Goal: Task Accomplishment & Management: Manage account settings

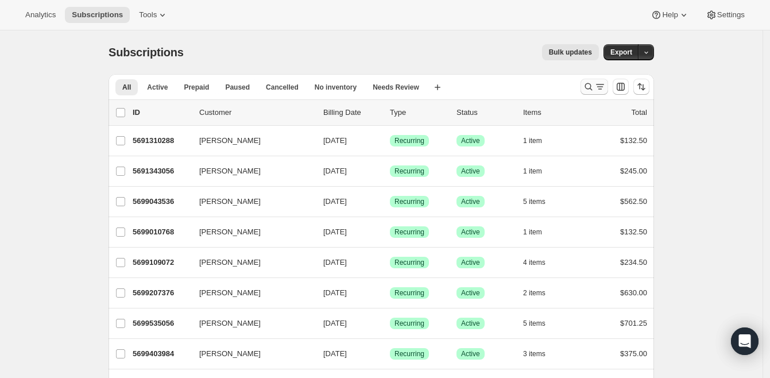
click at [594, 87] on icon "Search and filter results" at bounding box center [588, 86] width 11 height 11
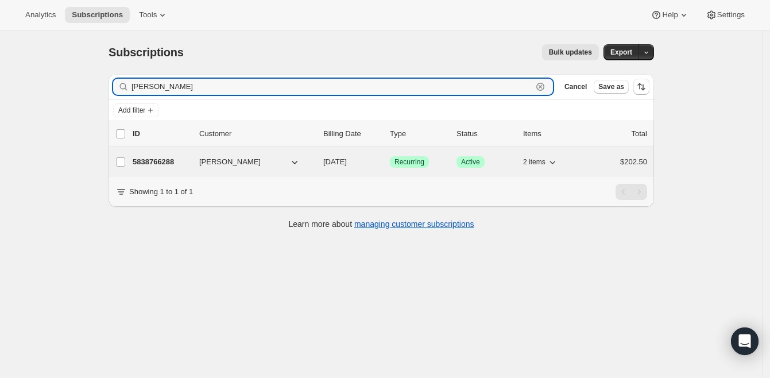
type input "[PERSON_NAME]"
click at [170, 161] on p "5838766288" at bounding box center [161, 161] width 57 height 11
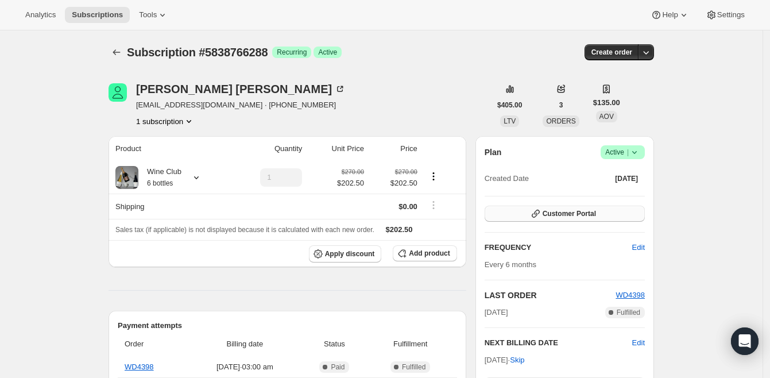
click at [592, 209] on span "Customer Portal" at bounding box center [568, 213] width 53 height 9
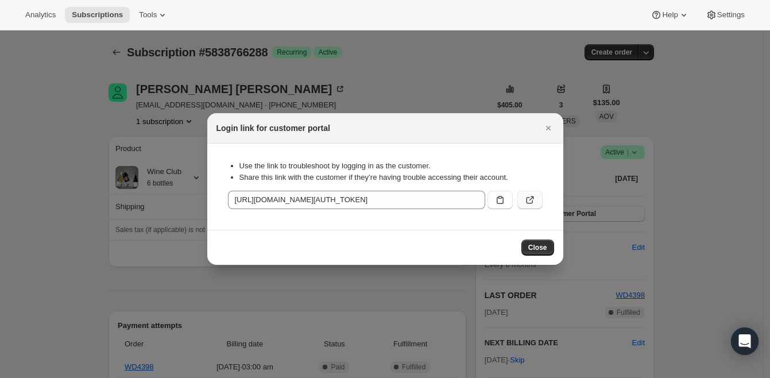
click at [534, 196] on icon ":rcc:" at bounding box center [529, 199] width 11 height 11
click at [548, 129] on icon "Close" at bounding box center [547, 127] width 11 height 11
